Goal: Check status: Check status

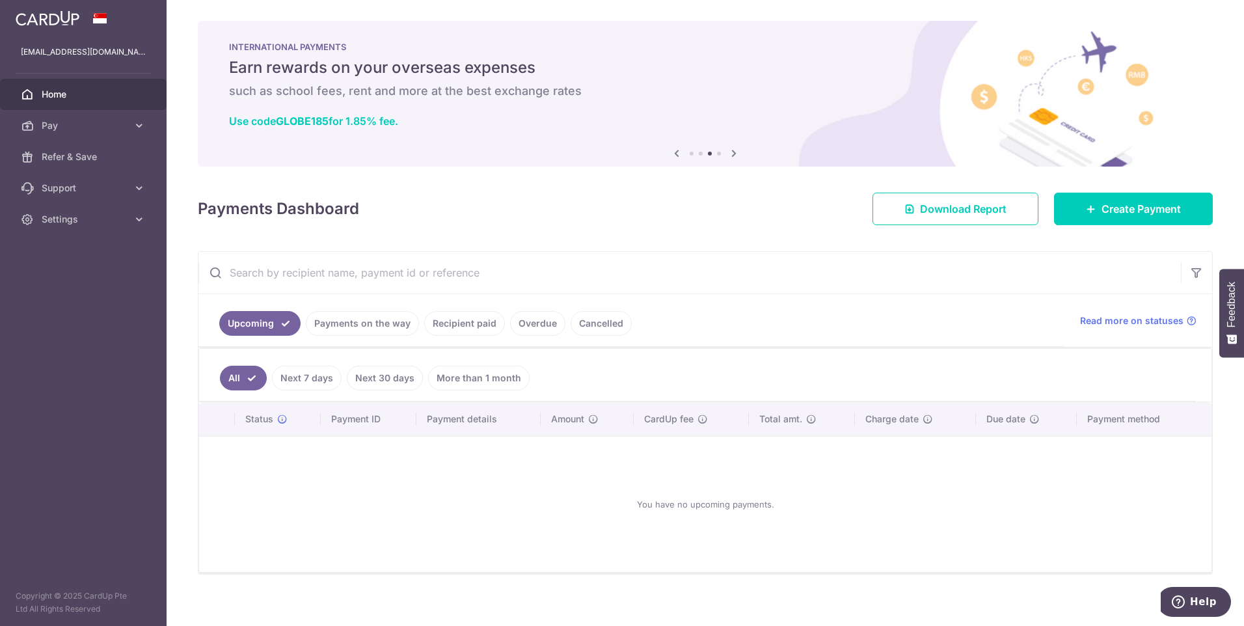
click at [376, 331] on link "Payments on the way" at bounding box center [362, 323] width 113 height 25
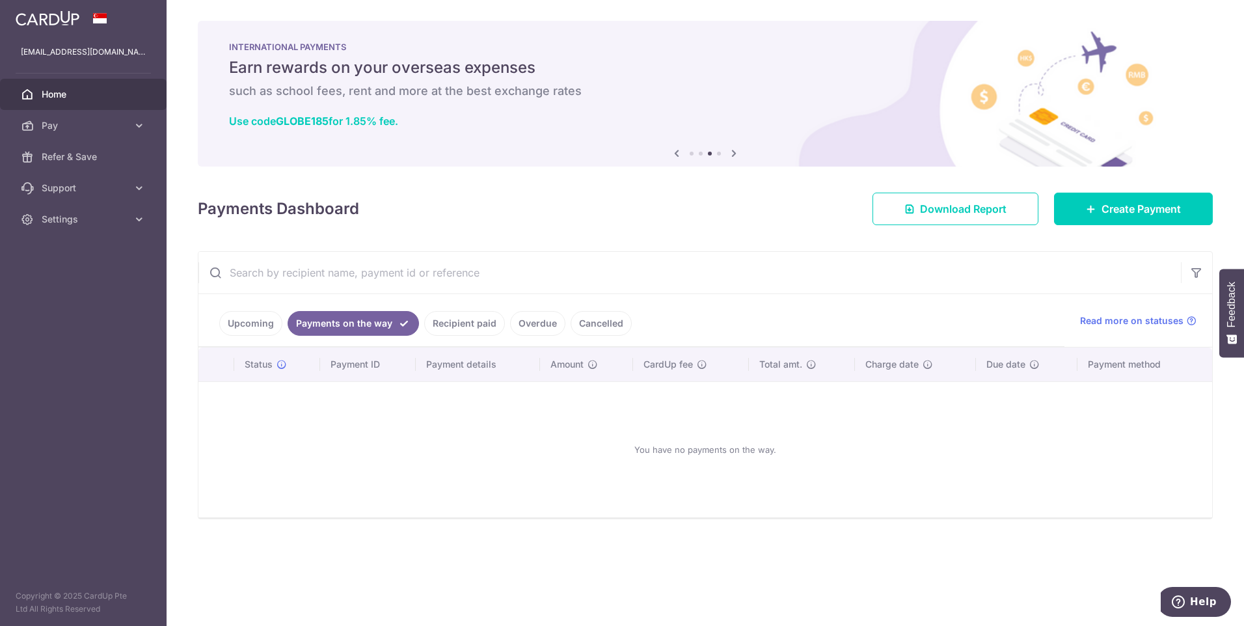
click at [473, 325] on link "Recipient paid" at bounding box center [464, 323] width 81 height 25
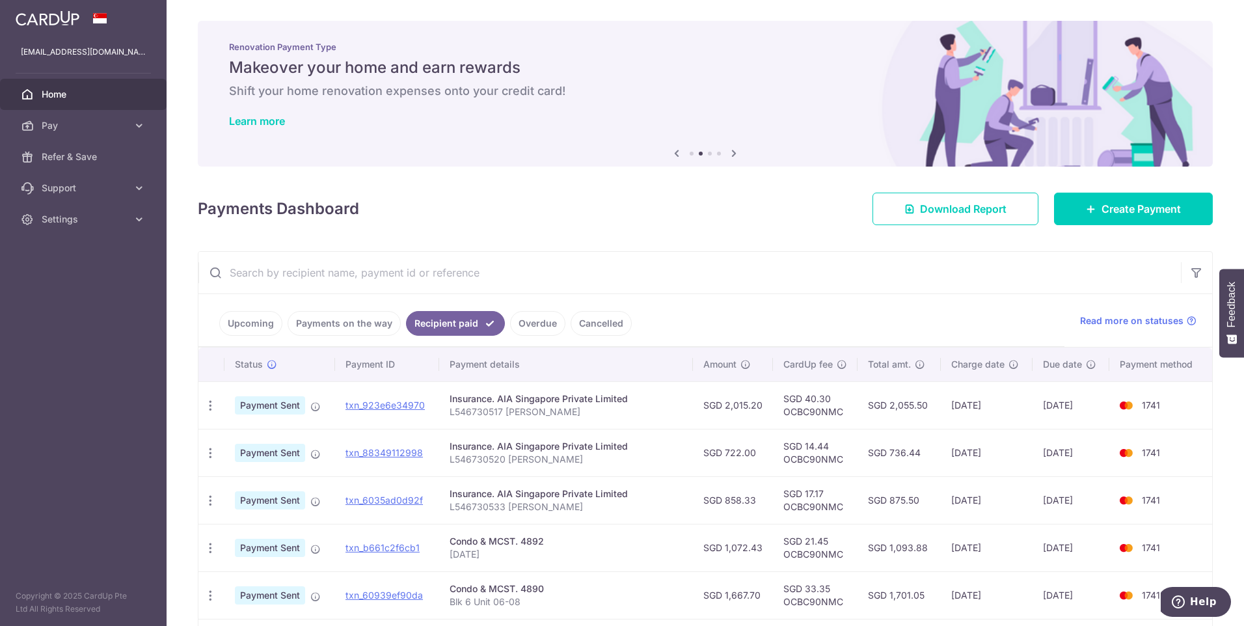
click at [724, 262] on div "Upcoming Payments on the way Recipient paid Overdue Cancelled Read more on stat…" at bounding box center [705, 570] width 1015 height 639
click at [104, 123] on span "Pay" at bounding box center [85, 125] width 86 height 13
